Goal: Task Accomplishment & Management: Manage account settings

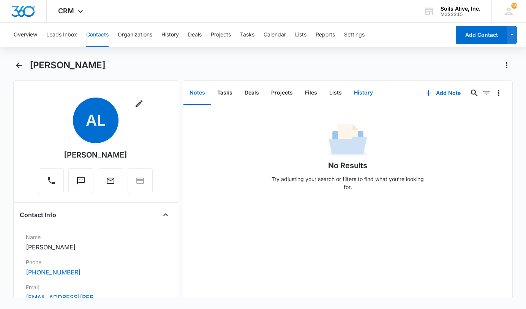
click at [361, 91] on button "History" at bounding box center [363, 93] width 31 height 24
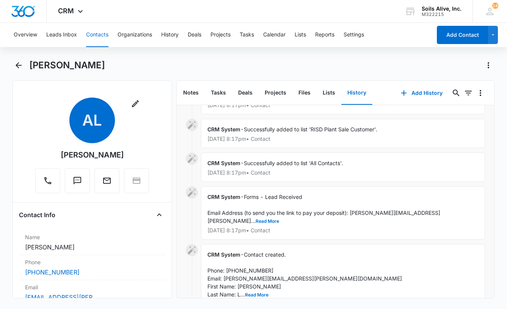
scroll to position [31, 0]
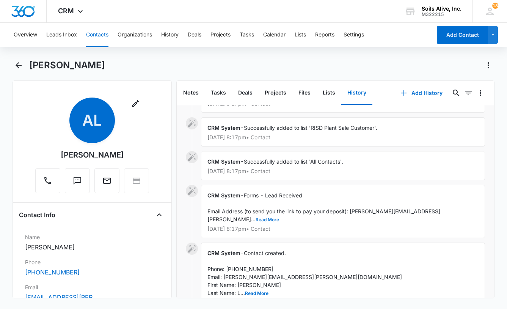
click at [279, 217] on button "Read More" at bounding box center [268, 219] width 24 height 5
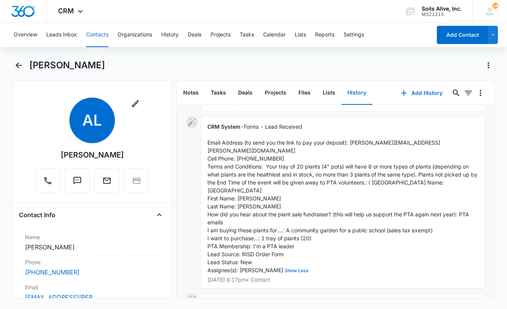
scroll to position [104, 0]
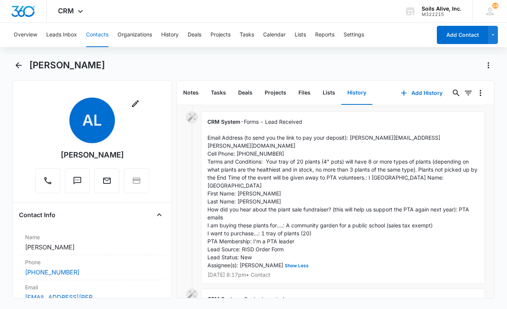
click at [463, 175] on div "CRM System - Forms - Lead Received Email Address (to send you the link to pay y…" at bounding box center [343, 197] width 284 height 173
drag, startPoint x: 424, startPoint y: 136, endPoint x: 350, endPoint y: 139, distance: 74.1
click at [350, 139] on div "CRM System - Forms - Lead Received Email Address (to send you the link to pay y…" at bounding box center [343, 197] width 284 height 173
copy span "[EMAIL_ADDRESS][PERSON_NAME][DOMAIN_NAME]"
click at [416, 151] on span "Forms - Lead Received Email Address (to send you the link to pay your deposit):…" at bounding box center [344, 193] width 272 height 150
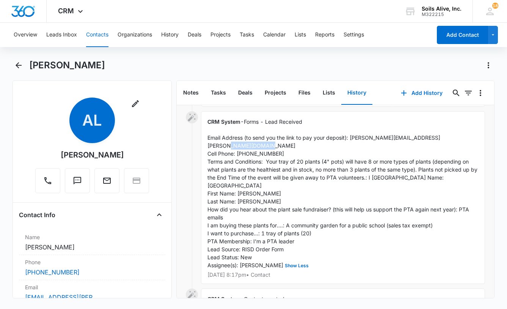
drag, startPoint x: 280, startPoint y: 145, endPoint x: 235, endPoint y: 146, distance: 44.4
click at [235, 146] on div "CRM System - Forms - Lead Received Email Address (to send you the link to pay y…" at bounding box center [343, 197] width 284 height 173
copy span "[PHONE_NUMBER]"
click at [431, 167] on div "CRM System - Forms - Lead Received Email Address (to send you the link to pay y…" at bounding box center [343, 197] width 284 height 173
click at [306, 34] on button "Lists" at bounding box center [300, 35] width 11 height 24
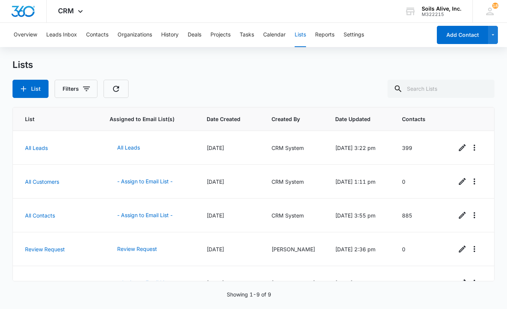
scroll to position [154, 0]
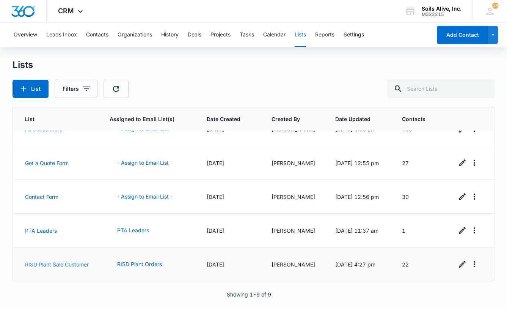
click at [37, 261] on link "RISD Plant Sale Customer" at bounding box center [57, 264] width 64 height 6
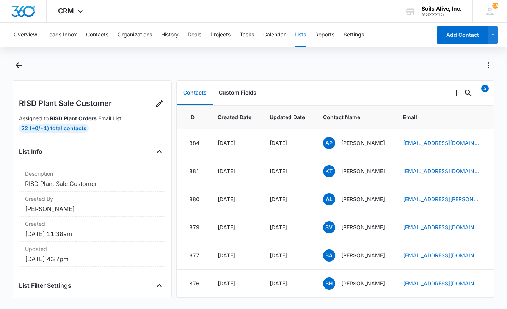
click at [373, 77] on div at bounding box center [254, 69] width 482 height 21
click at [350, 140] on p "Amy Pet" at bounding box center [364, 143] width 44 height 8
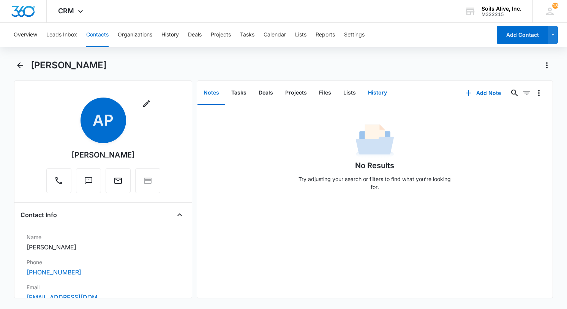
click at [378, 91] on button "History" at bounding box center [377, 93] width 31 height 24
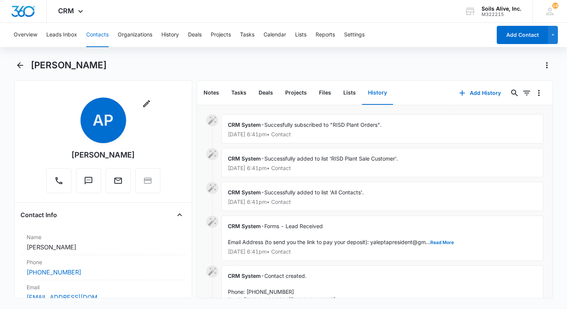
click at [413, 78] on div "Amy Pet" at bounding box center [283, 69] width 538 height 21
click at [438, 241] on button "Read More" at bounding box center [442, 242] width 24 height 5
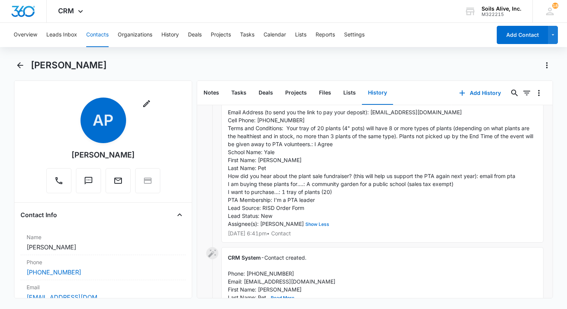
scroll to position [134, 0]
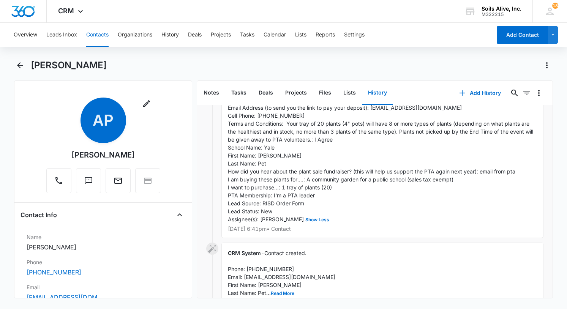
click at [445, 153] on div "CRM System - Forms - Lead Received Email Address (to send you the link to pay y…" at bounding box center [382, 159] width 322 height 157
click at [20, 64] on icon "Back" at bounding box center [20, 65] width 9 height 9
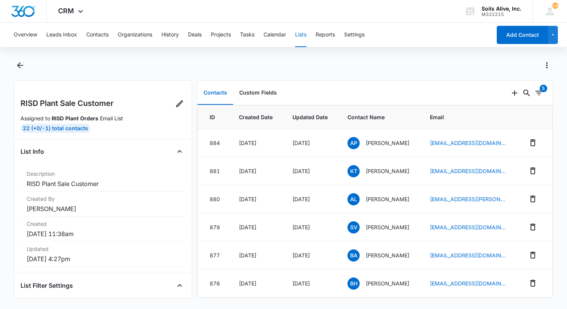
click at [429, 82] on div "Contacts Custom Fields" at bounding box center [352, 93] width 311 height 24
click at [400, 69] on div at bounding box center [292, 65] width 522 height 12
